Goal: Information Seeking & Learning: Understand process/instructions

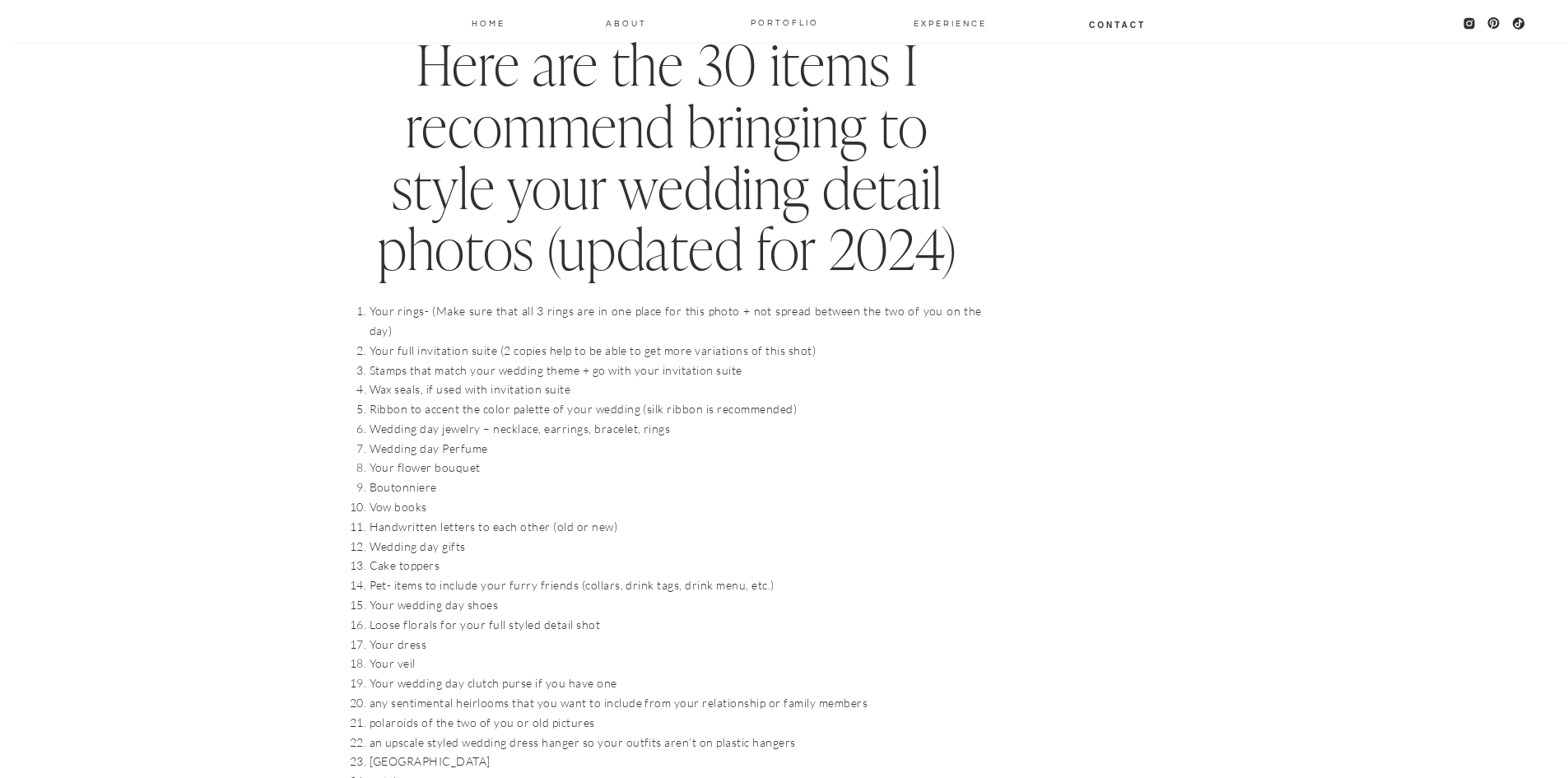
scroll to position [1810, 0]
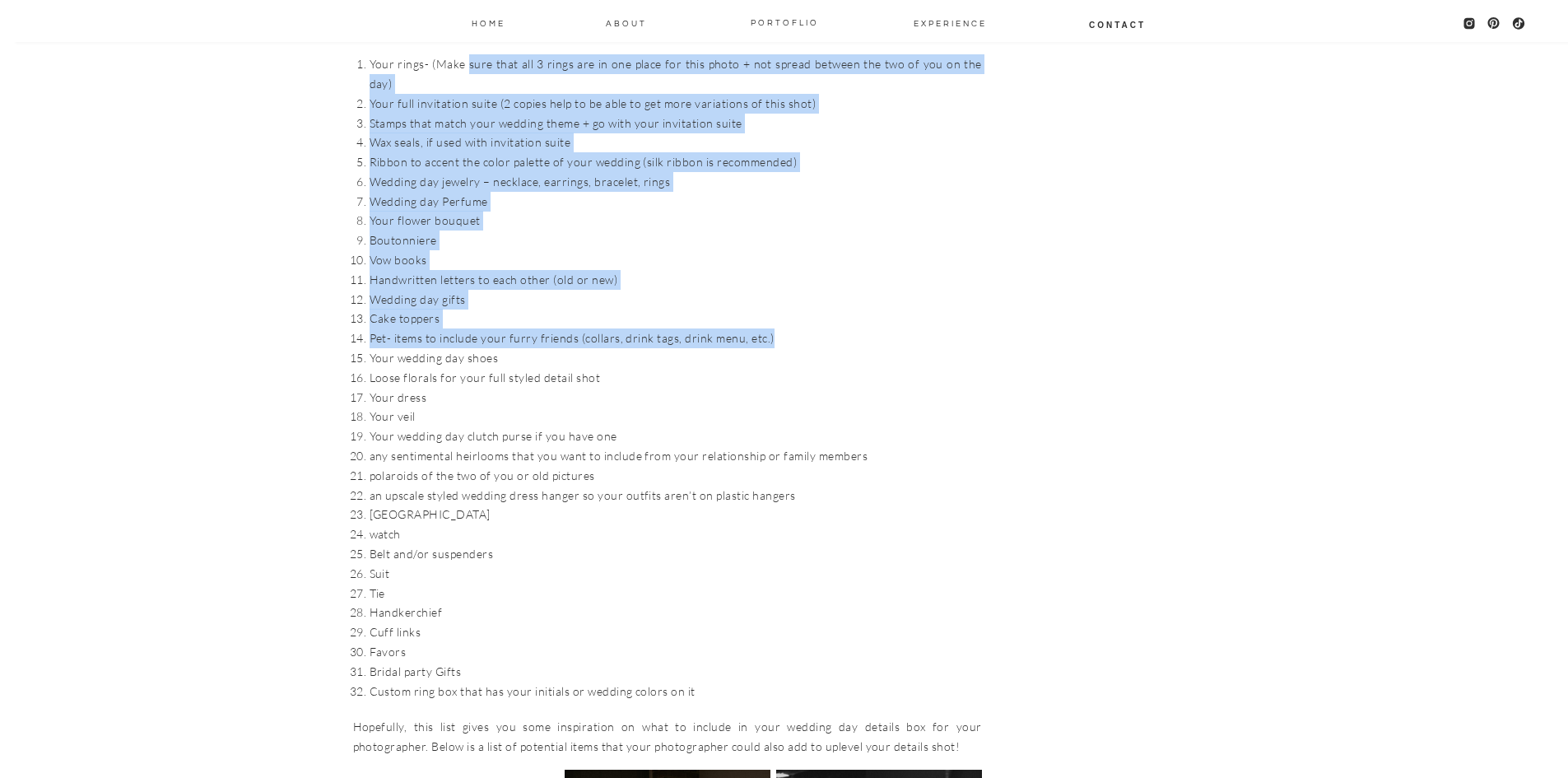
drag, startPoint x: 465, startPoint y: 61, endPoint x: 810, endPoint y: 310, distance: 425.5
click at [810, 310] on ol "Your rings- (Make sure that all 3 rings are in one place for this photo + not s…" at bounding box center [675, 377] width 613 height 646
click at [810, 328] on li "Pet- items to include your furry friends (collars, drink tags, drink menu, etc.)" at bounding box center [675, 338] width 613 height 20
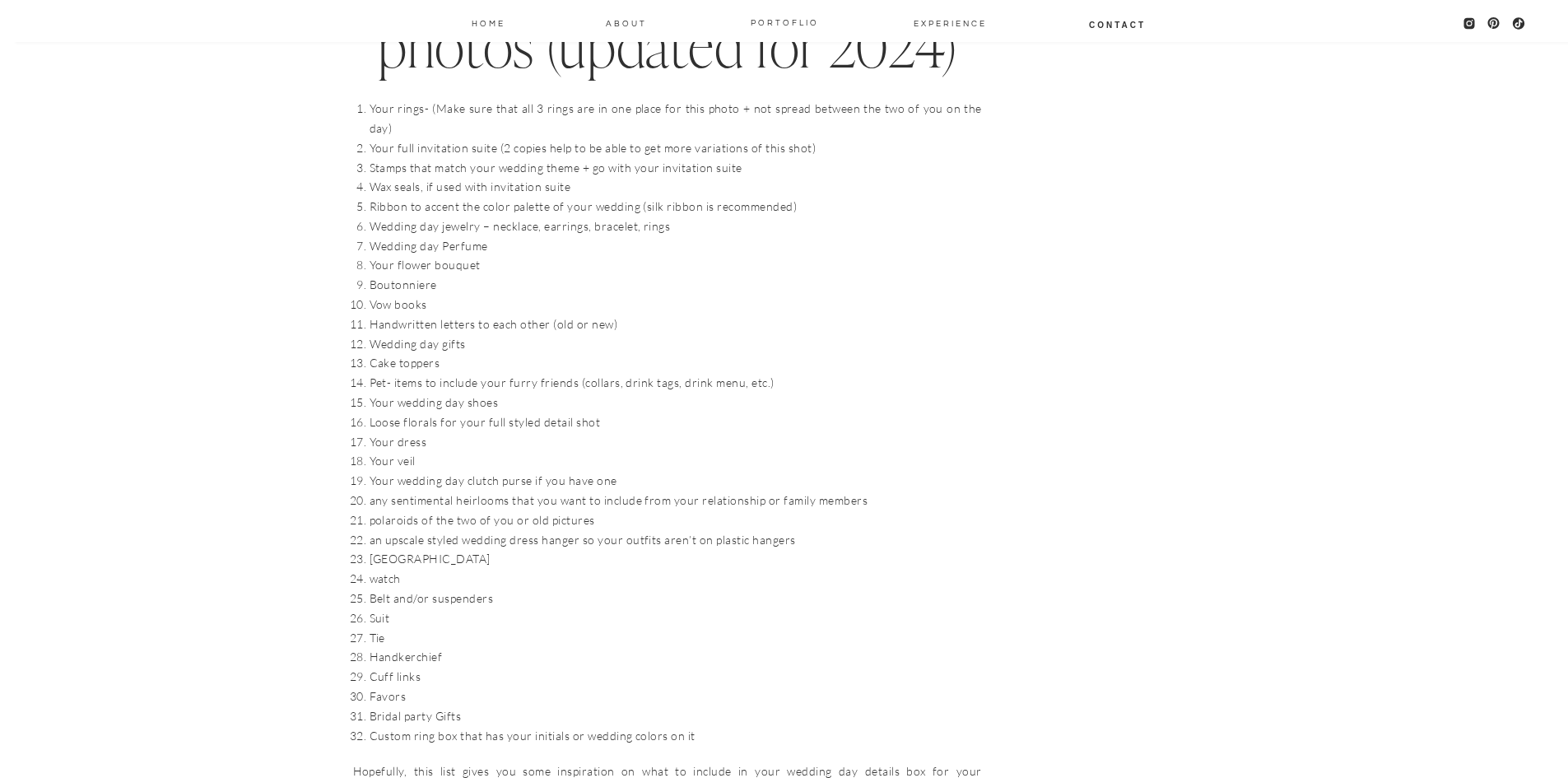
scroll to position [1728, 0]
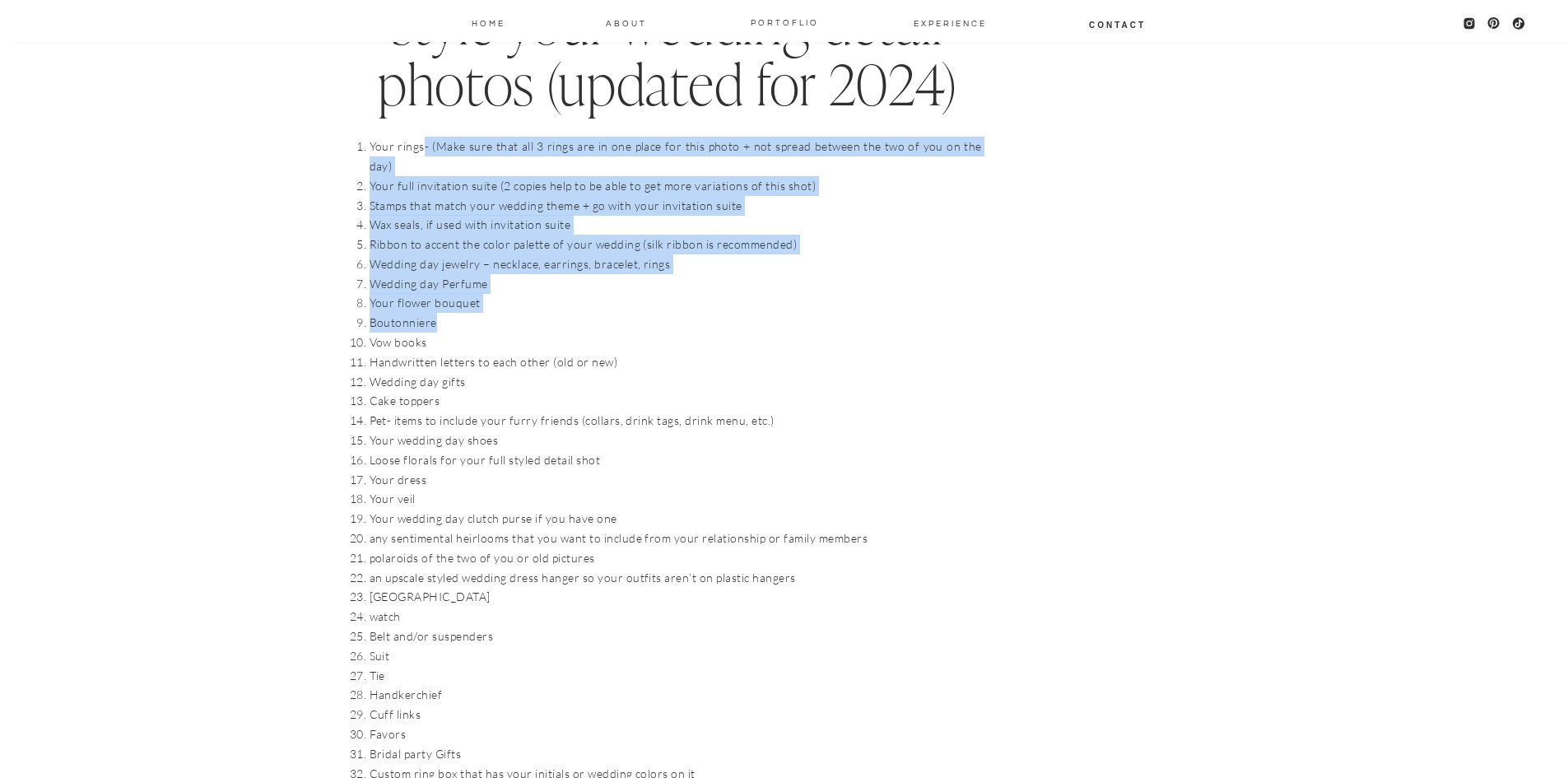
drag, startPoint x: 422, startPoint y: 152, endPoint x: 759, endPoint y: 299, distance: 367.7
click at [759, 299] on ol "Your rings- (Make sure that all 3 rings are in one place for this photo + not s…" at bounding box center [675, 460] width 613 height 646
click at [759, 313] on li "Boutonniere" at bounding box center [675, 322] width 613 height 20
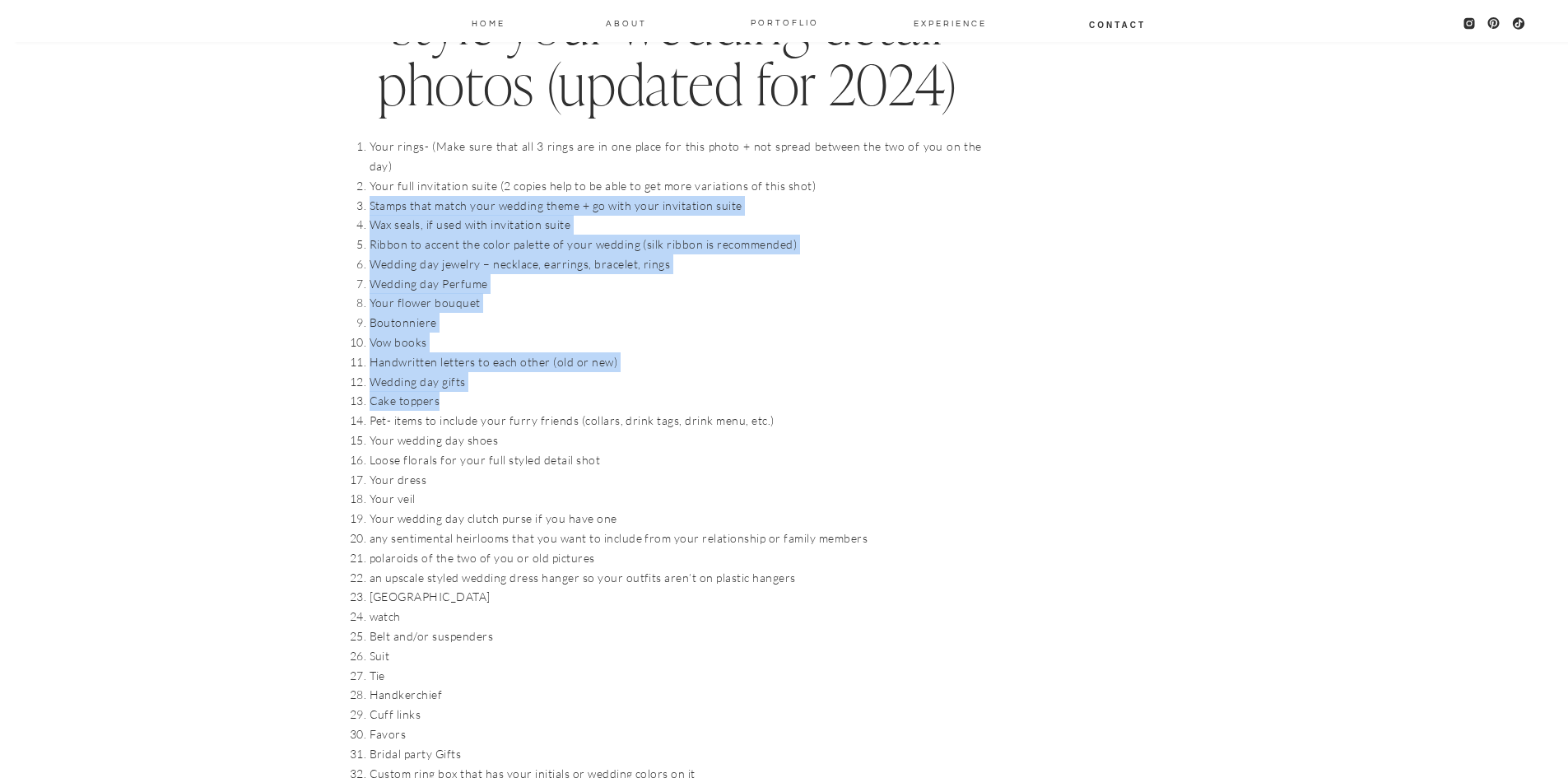
drag, startPoint x: 367, startPoint y: 186, endPoint x: 702, endPoint y: 390, distance: 392.2
click at [702, 390] on ol "Your rings- (Make sure that all 3 rings are in one place for this photo + not s…" at bounding box center [675, 460] width 613 height 646
click at [705, 372] on li "Wedding day gifts" at bounding box center [675, 382] width 613 height 20
drag, startPoint x: 418, startPoint y: 188, endPoint x: 826, endPoint y: 377, distance: 449.6
click at [826, 377] on ol "Your rings- (Make sure that all 3 rings are in one place for this photo + not s…" at bounding box center [675, 460] width 613 height 646
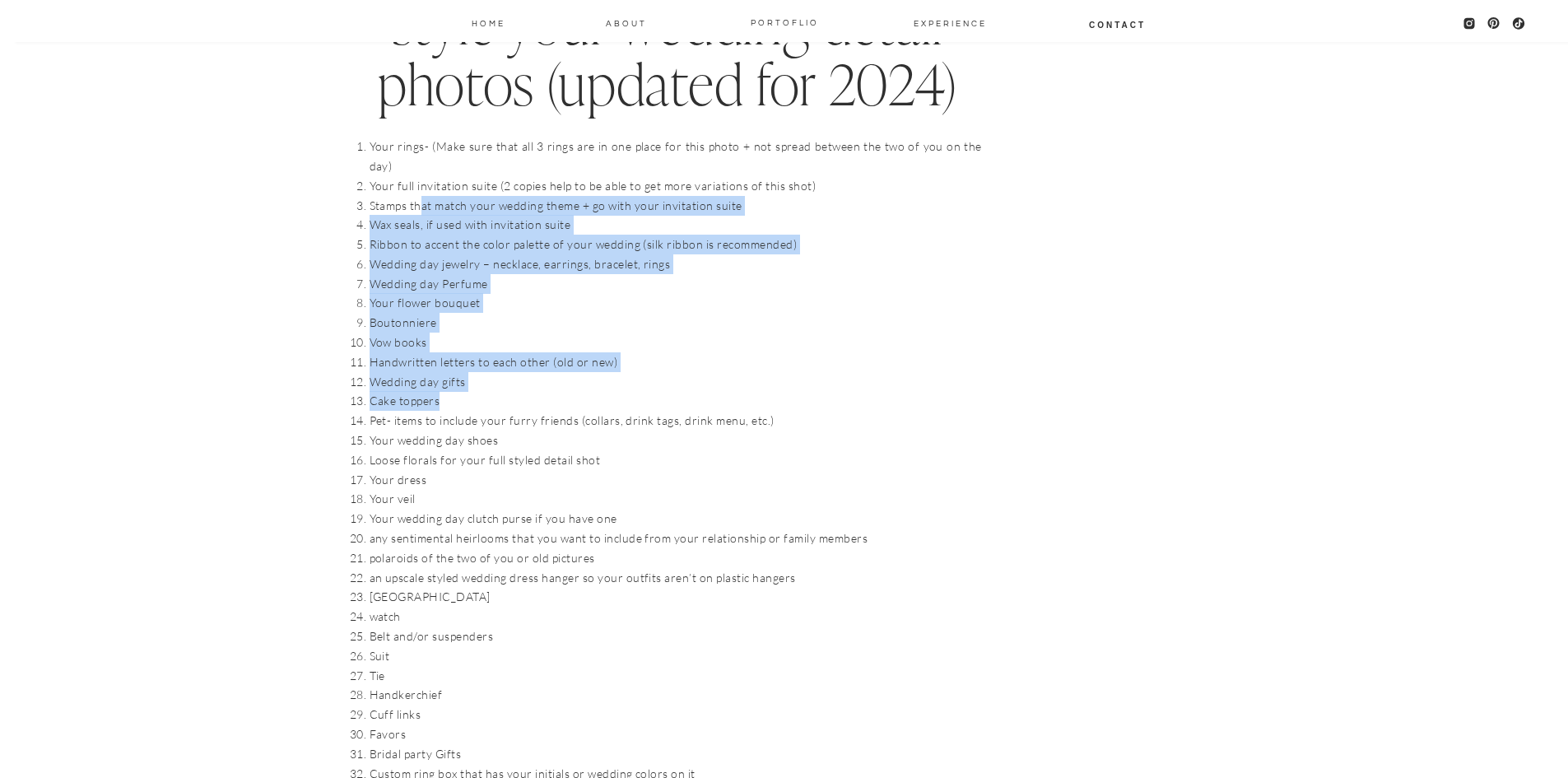
click at [826, 390] on li "Cake toppers" at bounding box center [675, 400] width 613 height 20
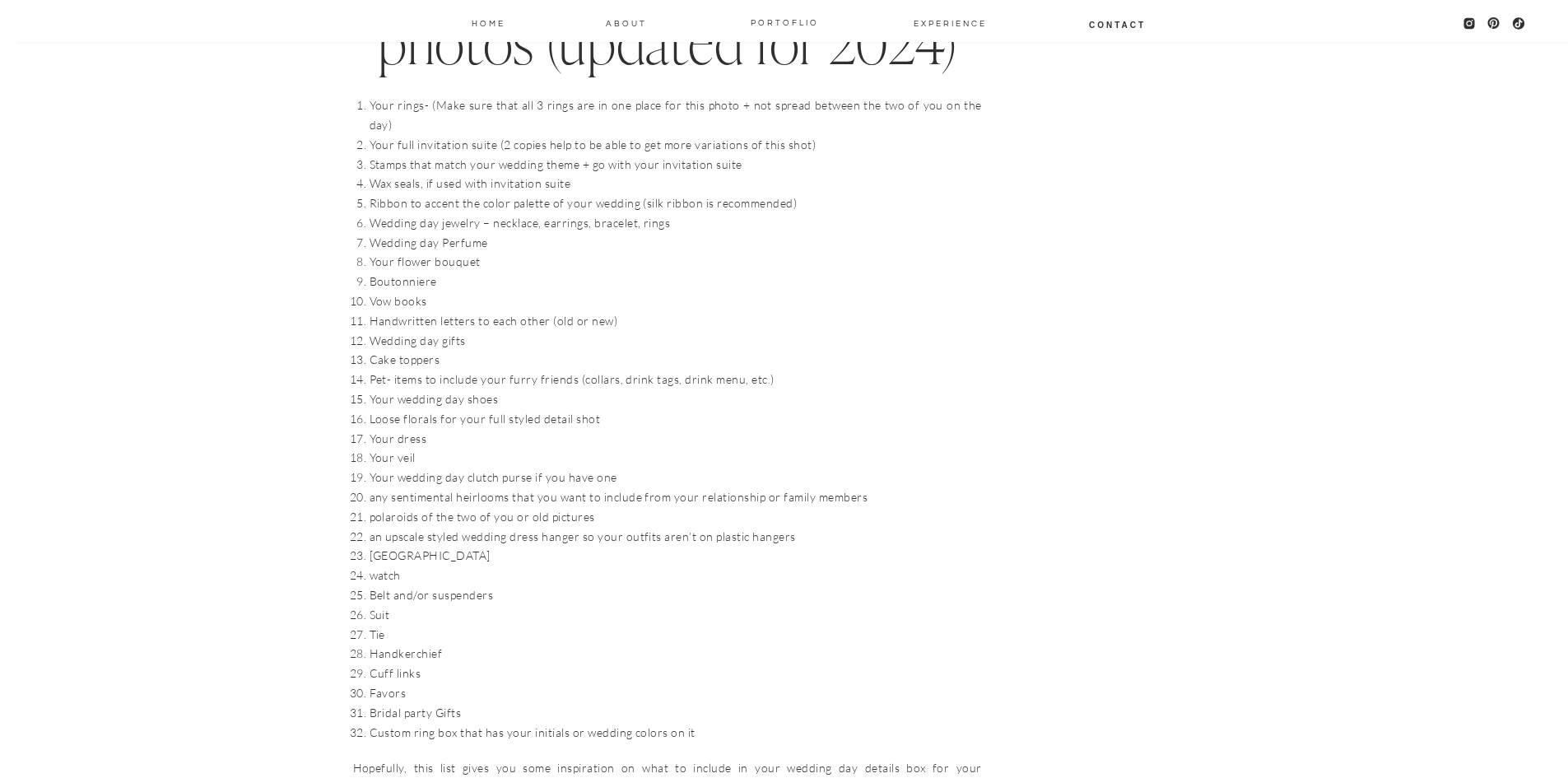
scroll to position [1810, 0]
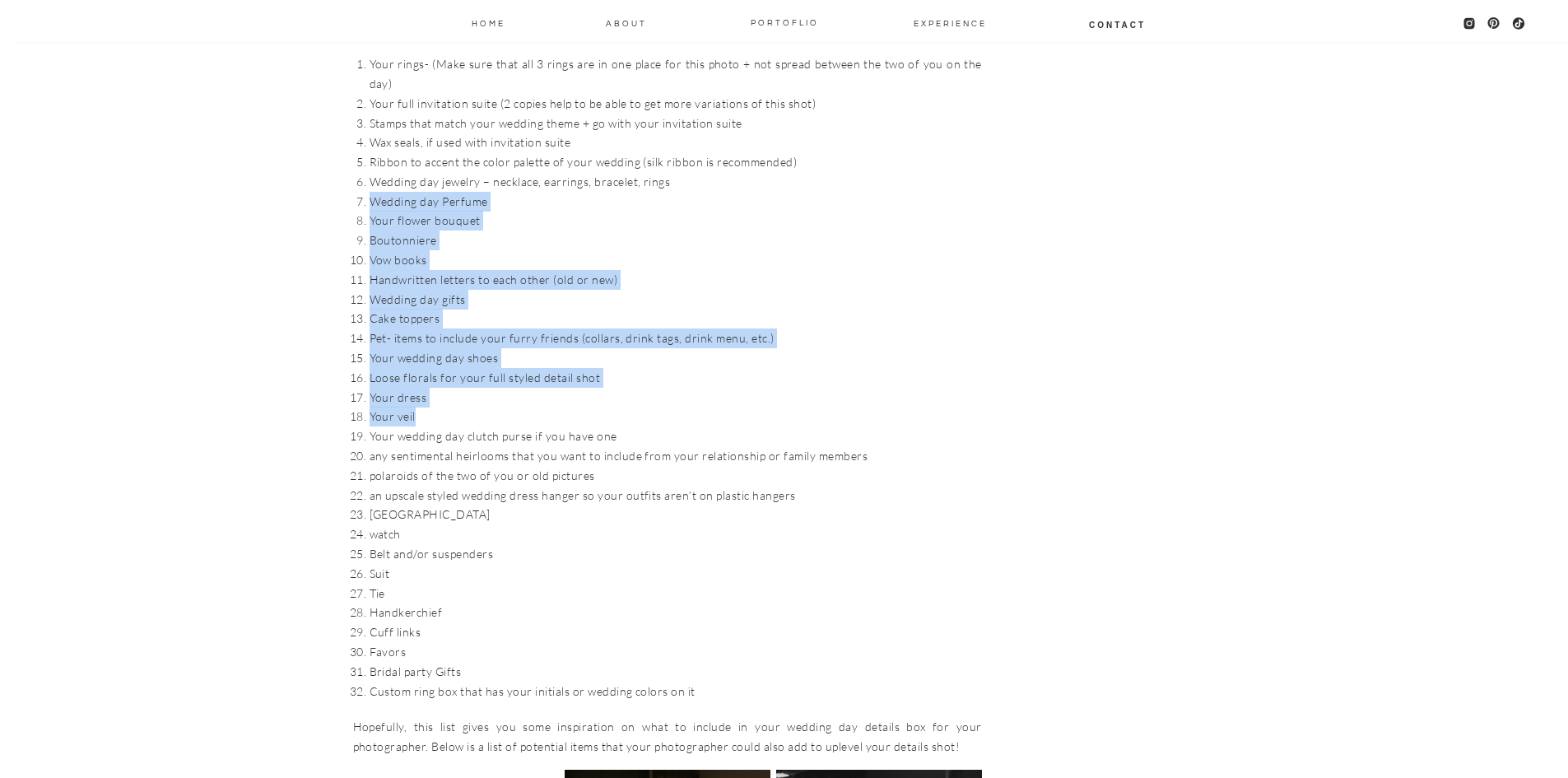
drag, startPoint x: 370, startPoint y: 171, endPoint x: 820, endPoint y: 389, distance: 500.0
click at [819, 389] on ol "Your rings- (Make sure that all 3 rings are in one place for this photo + not s…" at bounding box center [675, 377] width 613 height 646
click at [822, 407] on li "Your veil" at bounding box center [675, 416] width 613 height 20
click at [822, 388] on li "Your dress" at bounding box center [675, 397] width 613 height 20
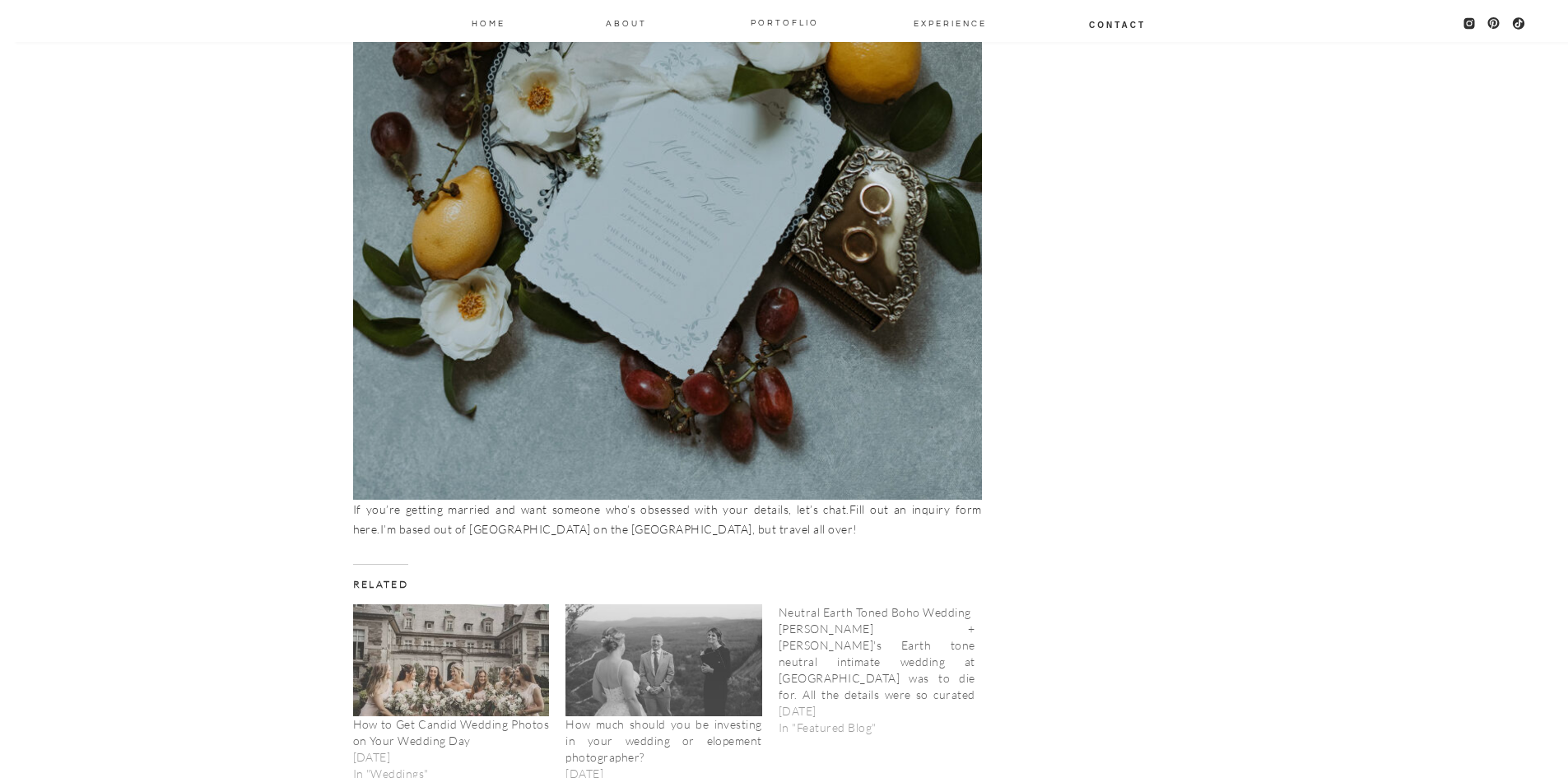
scroll to position [6171, 0]
